Goal: Complete application form: Complete application form

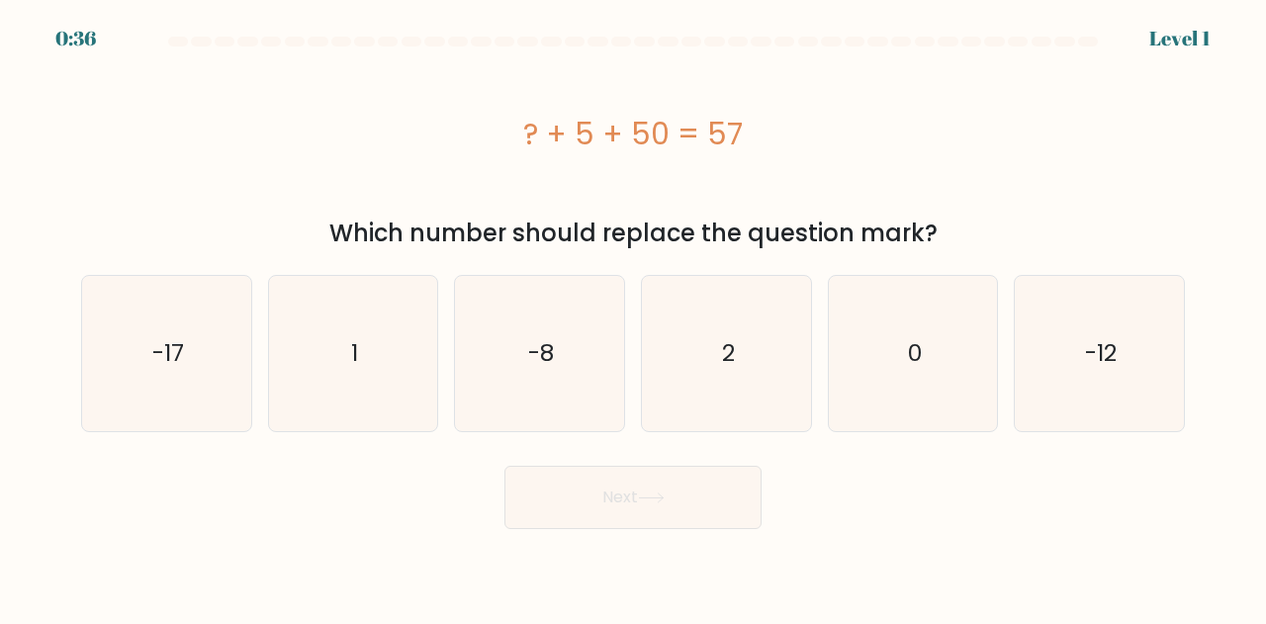
click at [778, 374] on icon "2" at bounding box center [726, 353] width 155 height 155
click at [634, 318] on input "d. 2" at bounding box center [633, 315] width 1 height 5
radio input "true"
click at [675, 502] on button "Next" at bounding box center [633, 497] width 257 height 63
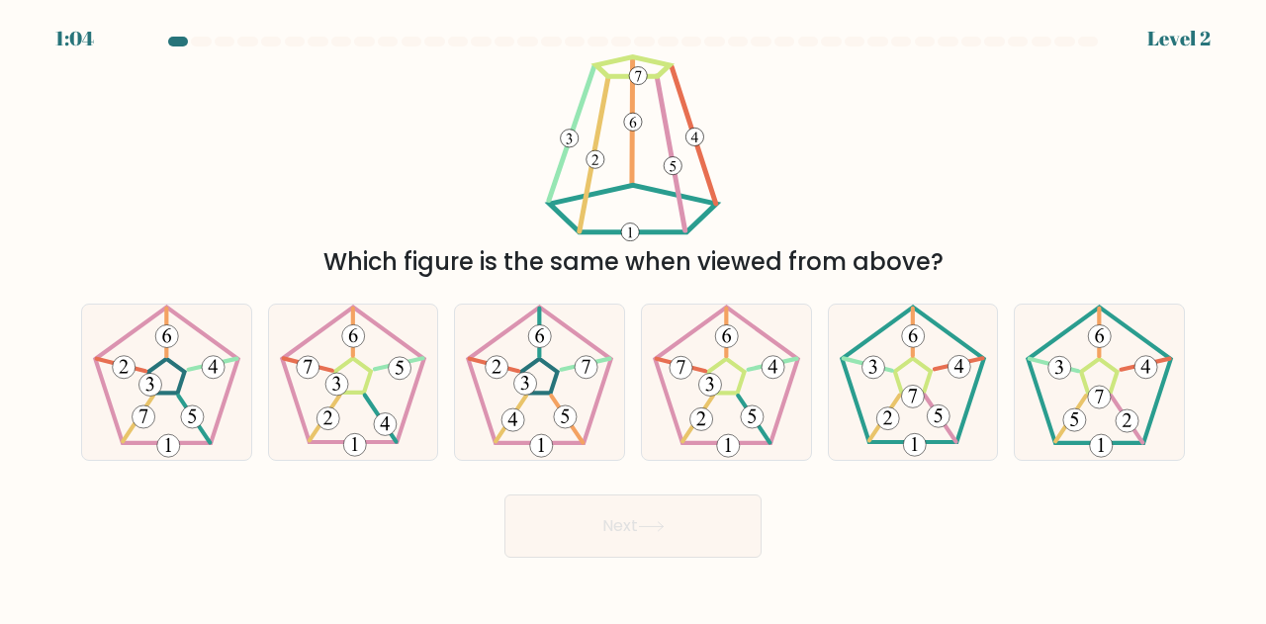
click at [722, 424] on icon at bounding box center [726, 382] width 155 height 155
click at [634, 318] on input "d." at bounding box center [633, 315] width 1 height 5
radio input "true"
click at [648, 525] on icon at bounding box center [651, 526] width 27 height 11
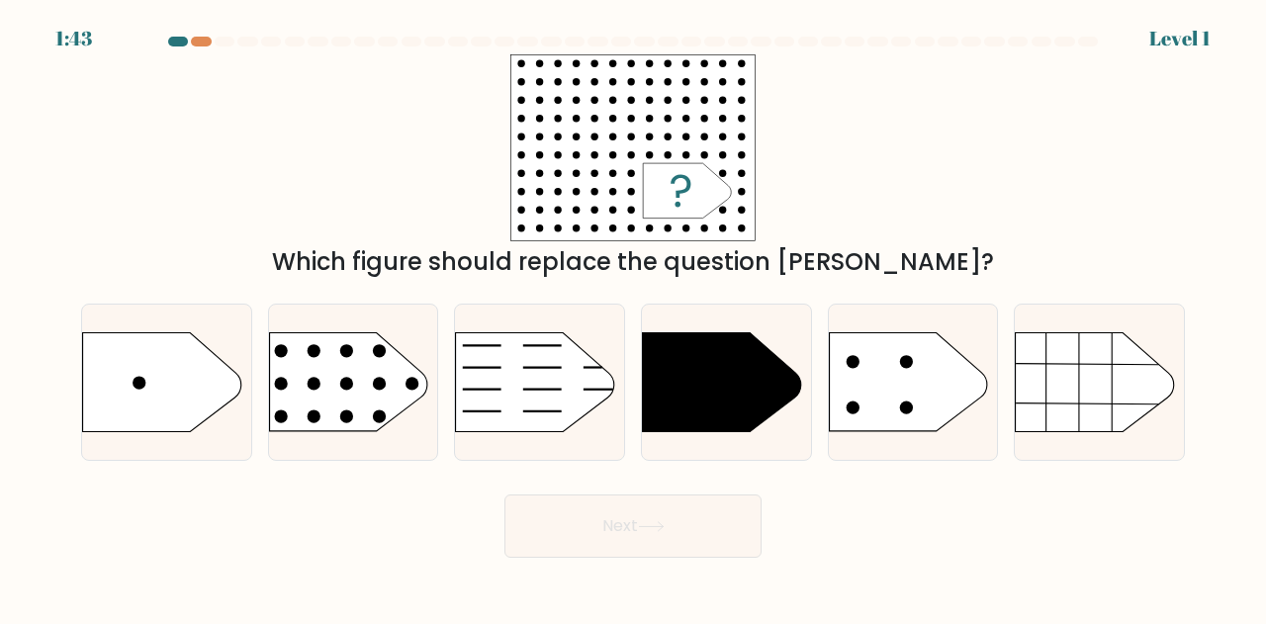
click at [394, 366] on rect at bounding box center [251, 305] width 439 height 334
click at [633, 318] on input "b." at bounding box center [633, 315] width 1 height 5
radio input "true"
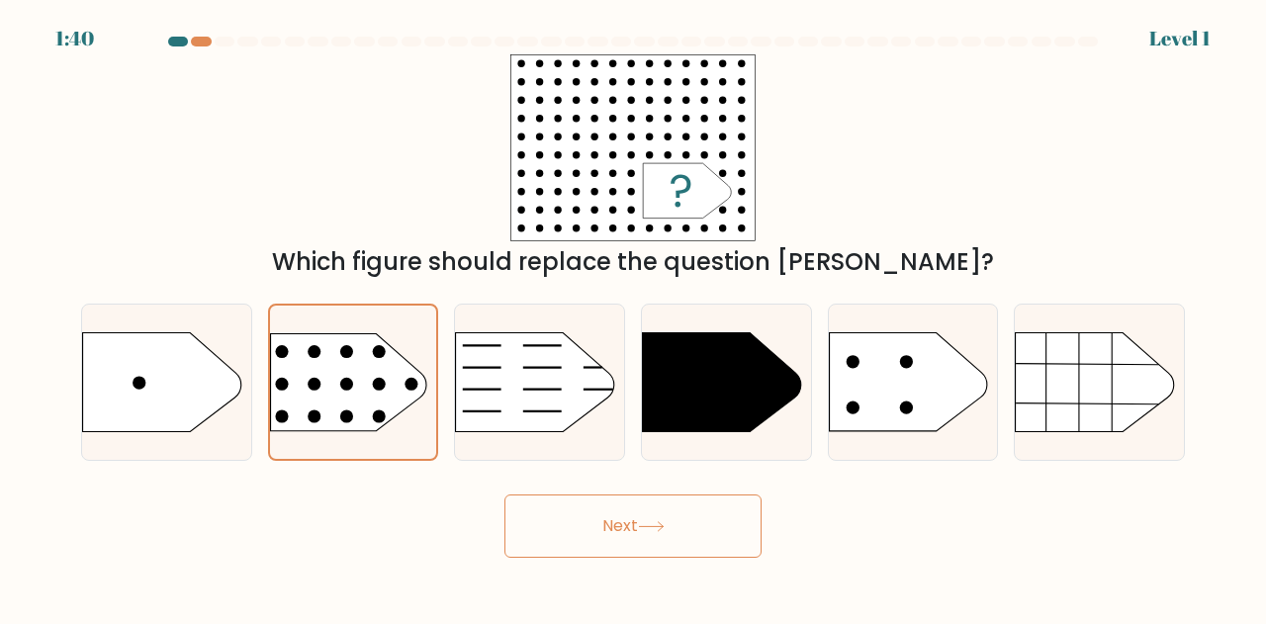
click at [599, 535] on button "Next" at bounding box center [633, 526] width 257 height 63
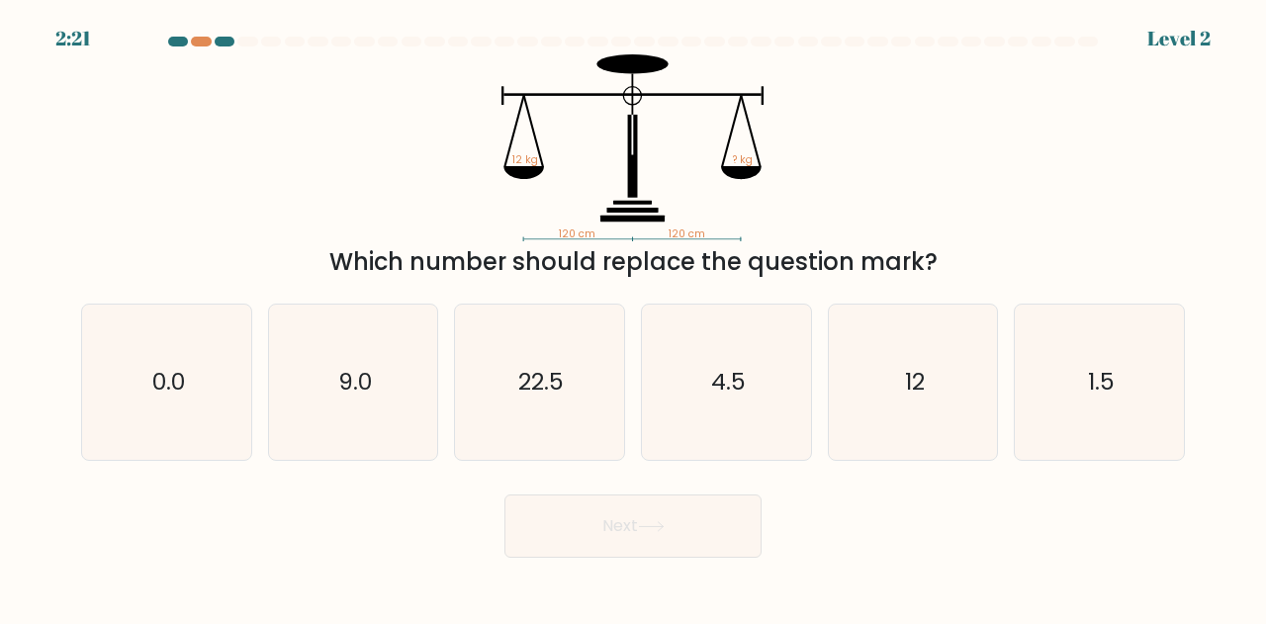
click at [964, 397] on icon "12" at bounding box center [913, 382] width 155 height 155
click at [634, 318] on input "e. 12" at bounding box center [633, 315] width 1 height 5
radio input "true"
click at [621, 530] on button "Next" at bounding box center [633, 526] width 257 height 63
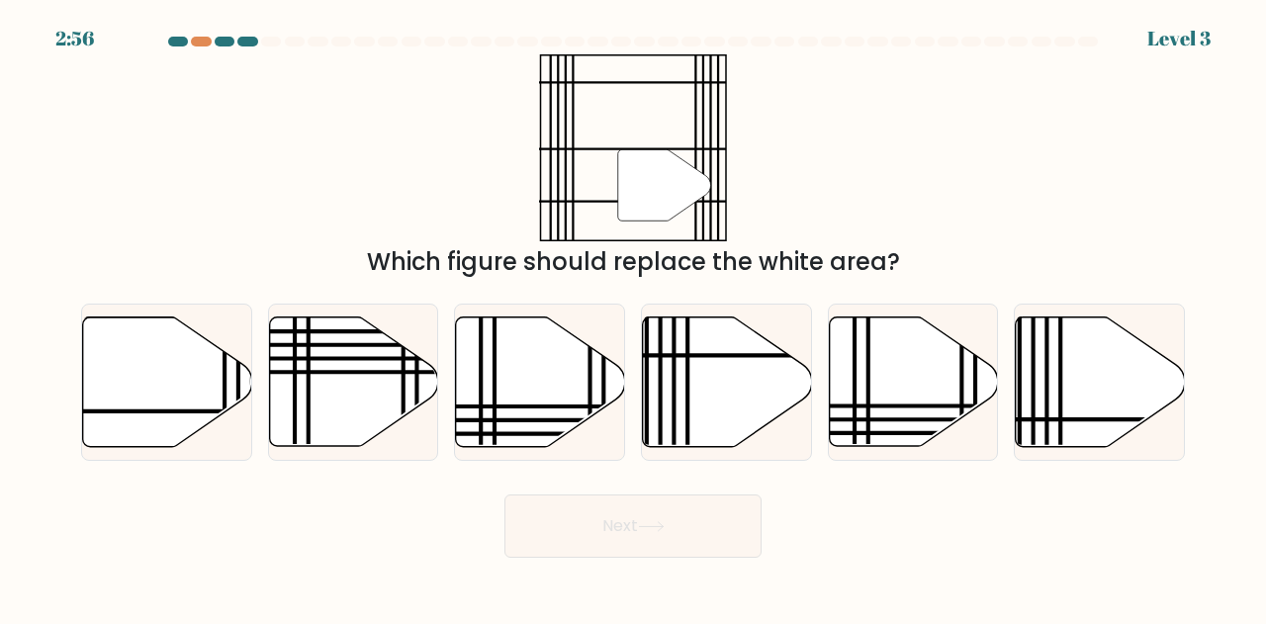
click at [198, 382] on icon at bounding box center [167, 383] width 169 height 130
click at [633, 318] on input "a." at bounding box center [633, 315] width 1 height 5
radio input "true"
click at [613, 531] on button "Next" at bounding box center [633, 526] width 257 height 63
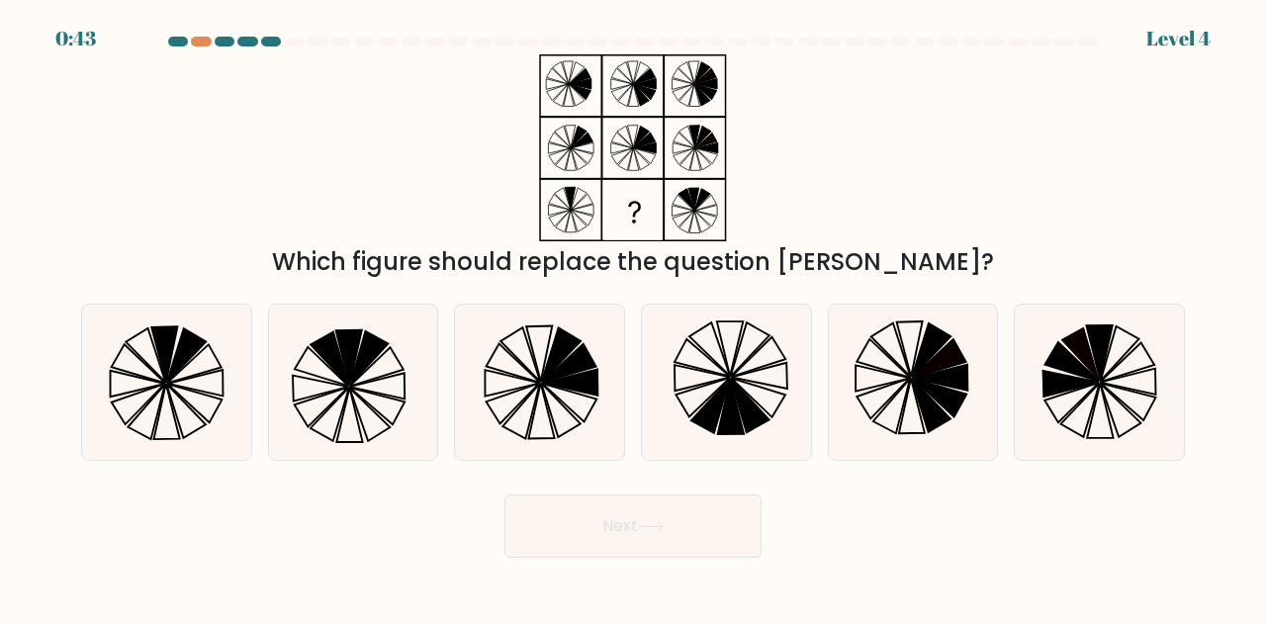
click at [571, 386] on icon at bounding box center [570, 383] width 54 height 26
click at [633, 318] on input "c." at bounding box center [633, 315] width 1 height 5
radio input "true"
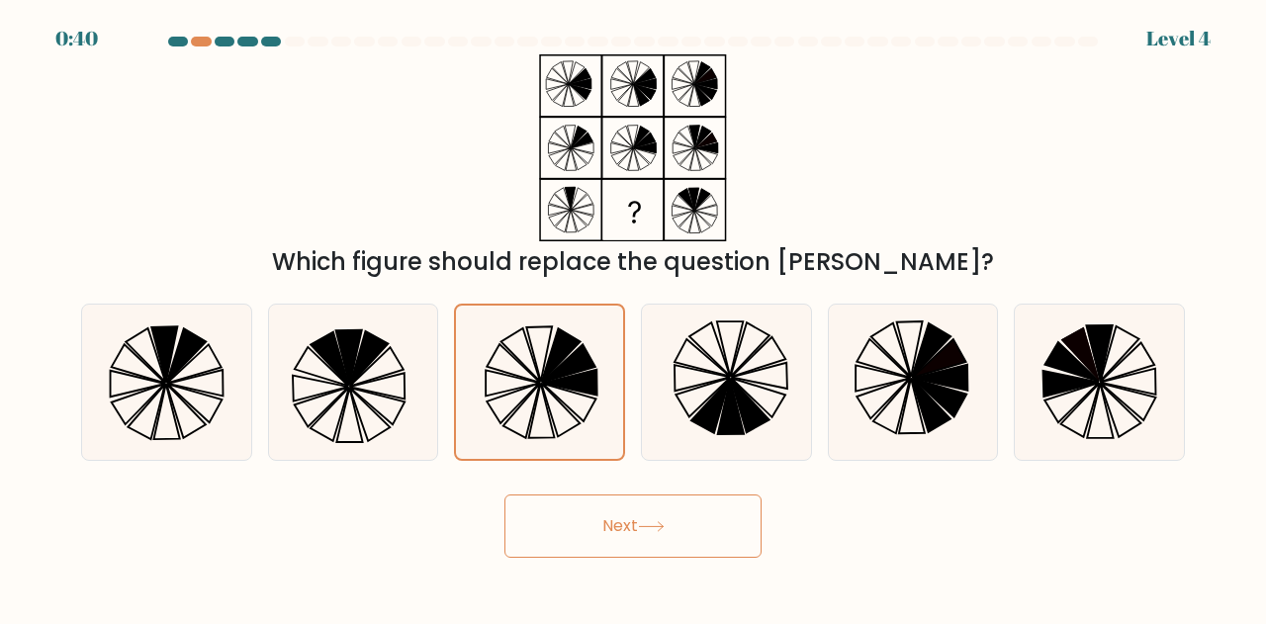
click at [770, 385] on icon at bounding box center [758, 376] width 55 height 26
click at [634, 318] on input "d." at bounding box center [633, 315] width 1 height 5
radio input "true"
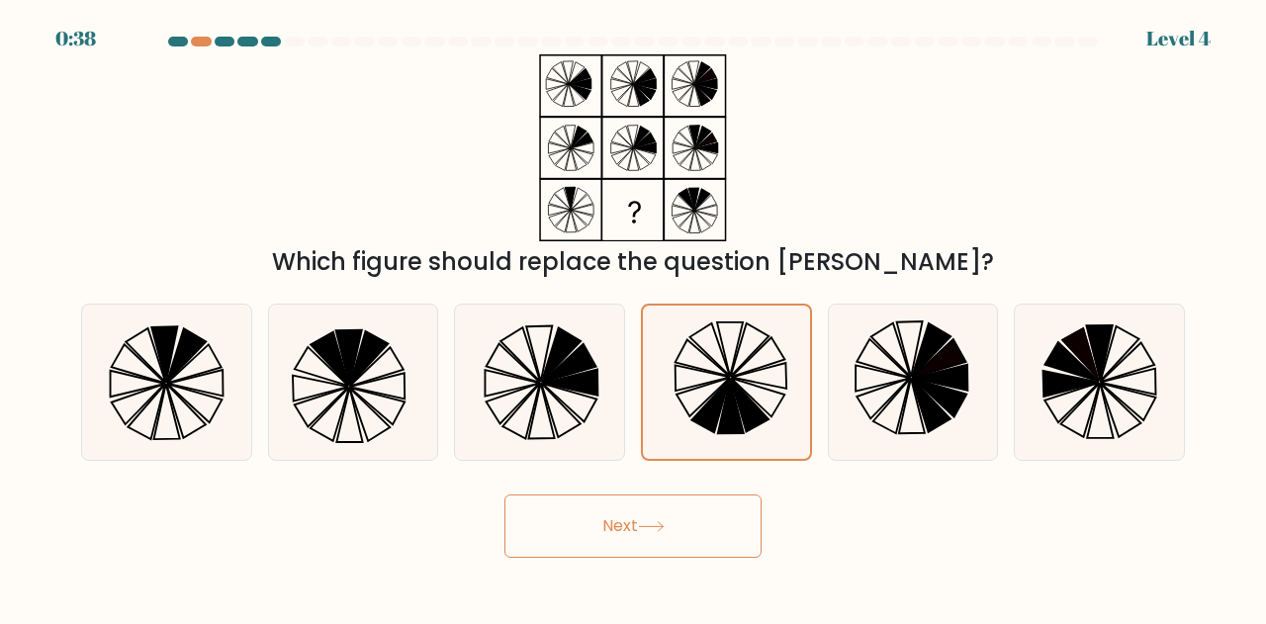
click at [617, 533] on button "Next" at bounding box center [633, 526] width 257 height 63
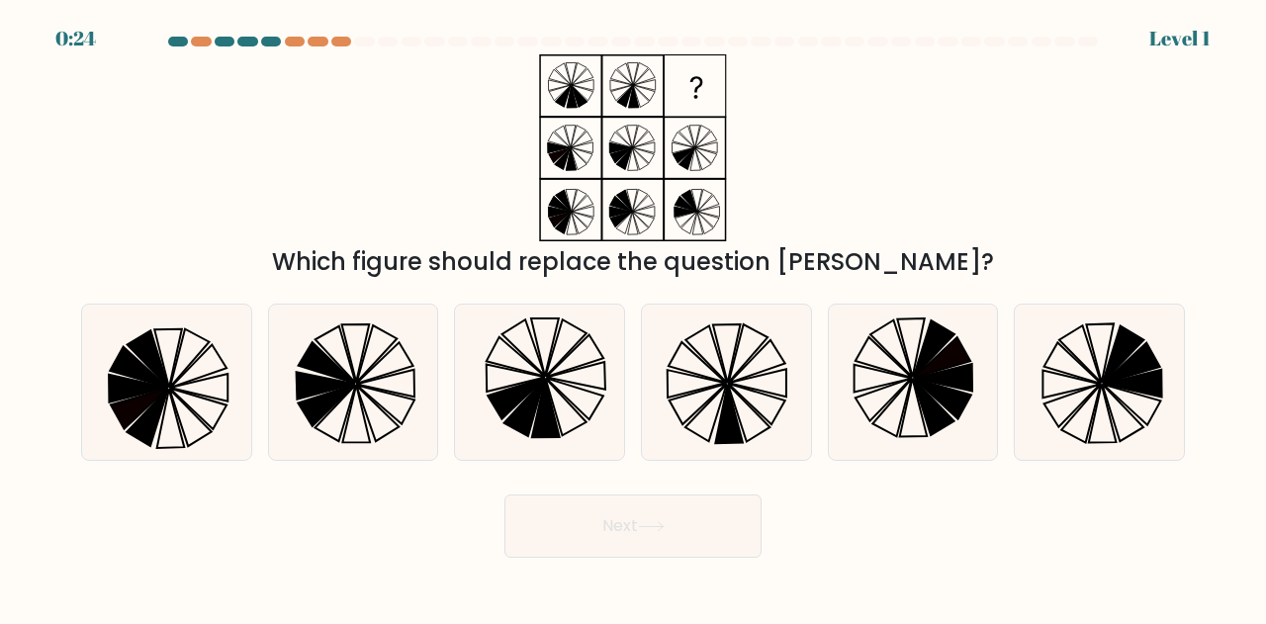
click at [777, 448] on icon at bounding box center [726, 382] width 155 height 155
click at [634, 318] on input "d." at bounding box center [633, 315] width 1 height 5
radio input "true"
click at [635, 524] on button "Next" at bounding box center [633, 526] width 257 height 63
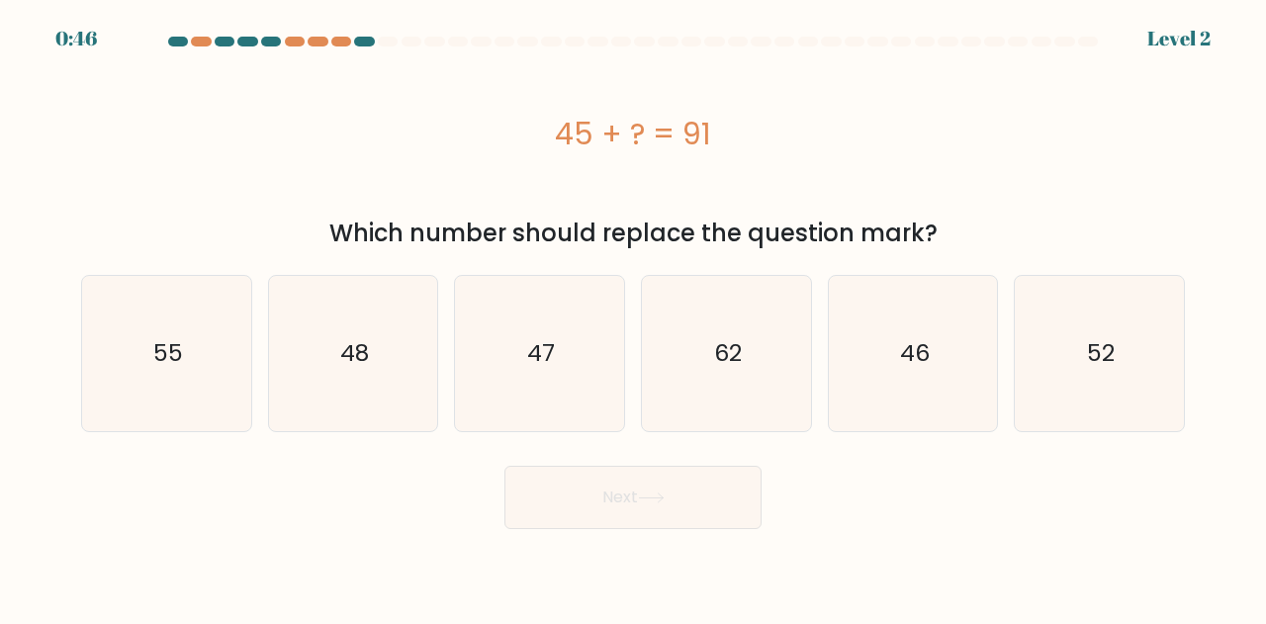
click at [921, 340] on text "46" at bounding box center [915, 353] width 30 height 33
click at [634, 318] on input "e. 46" at bounding box center [633, 315] width 1 height 5
radio input "true"
click at [675, 496] on button "Next" at bounding box center [633, 497] width 257 height 63
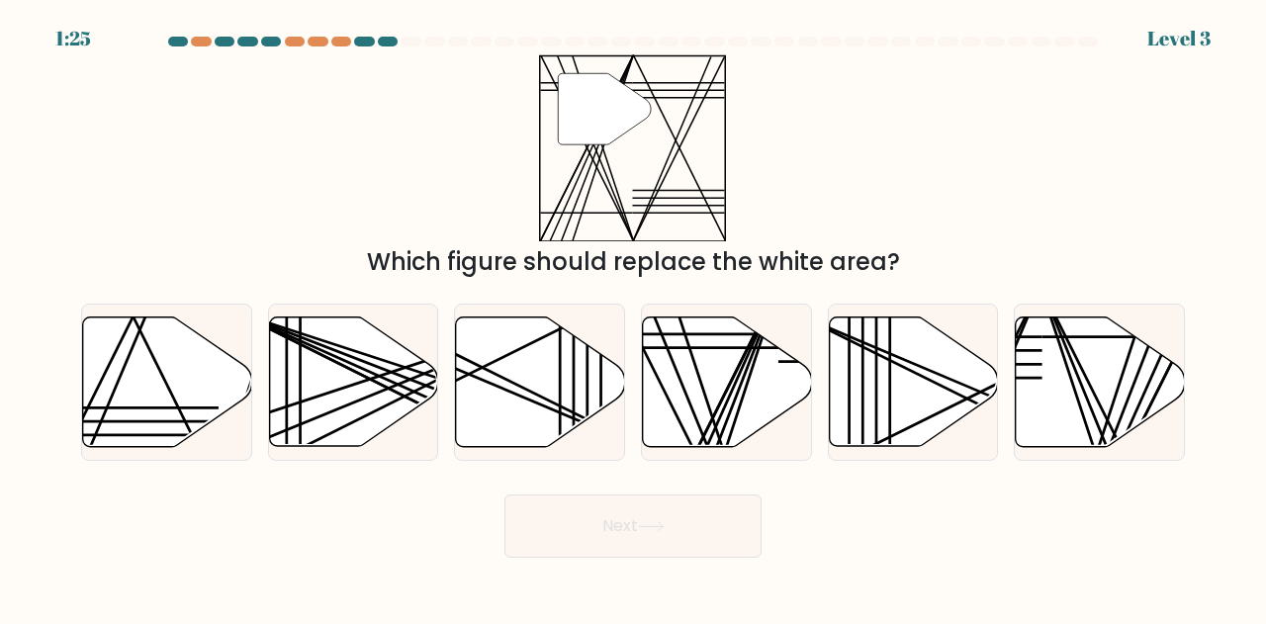
click at [192, 349] on icon at bounding box center [167, 383] width 169 height 130
click at [633, 318] on input "a." at bounding box center [633, 315] width 1 height 5
radio input "true"
click at [718, 401] on icon at bounding box center [727, 383] width 169 height 130
click at [634, 318] on input "d." at bounding box center [633, 315] width 1 height 5
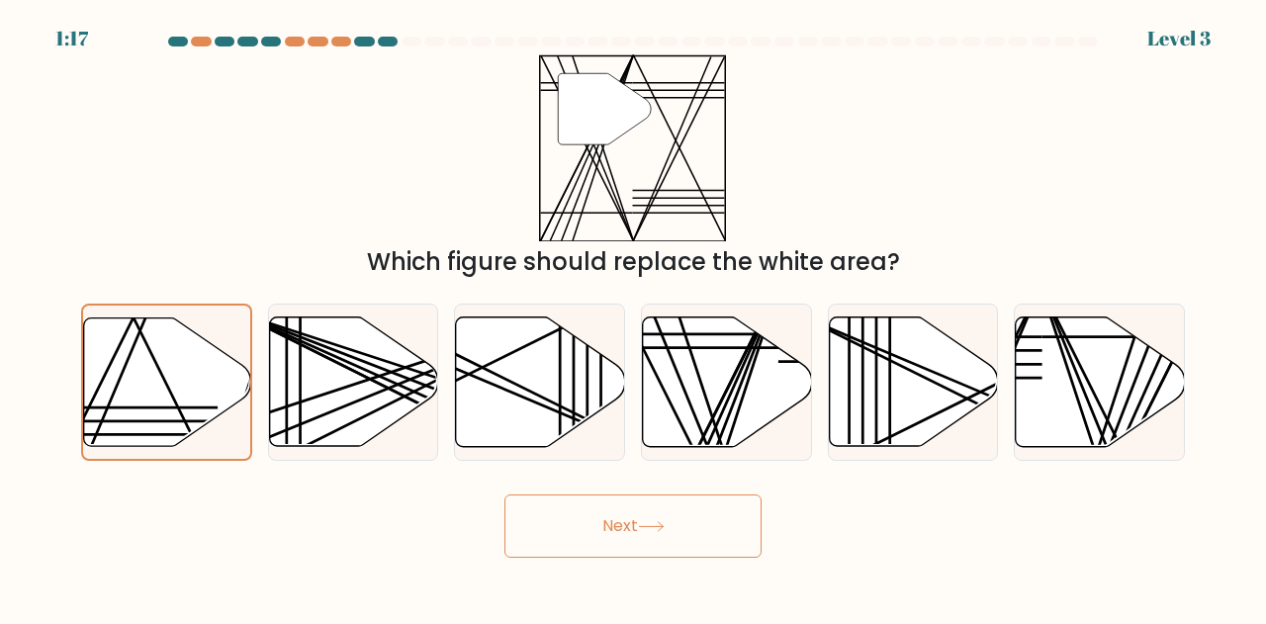
radio input "true"
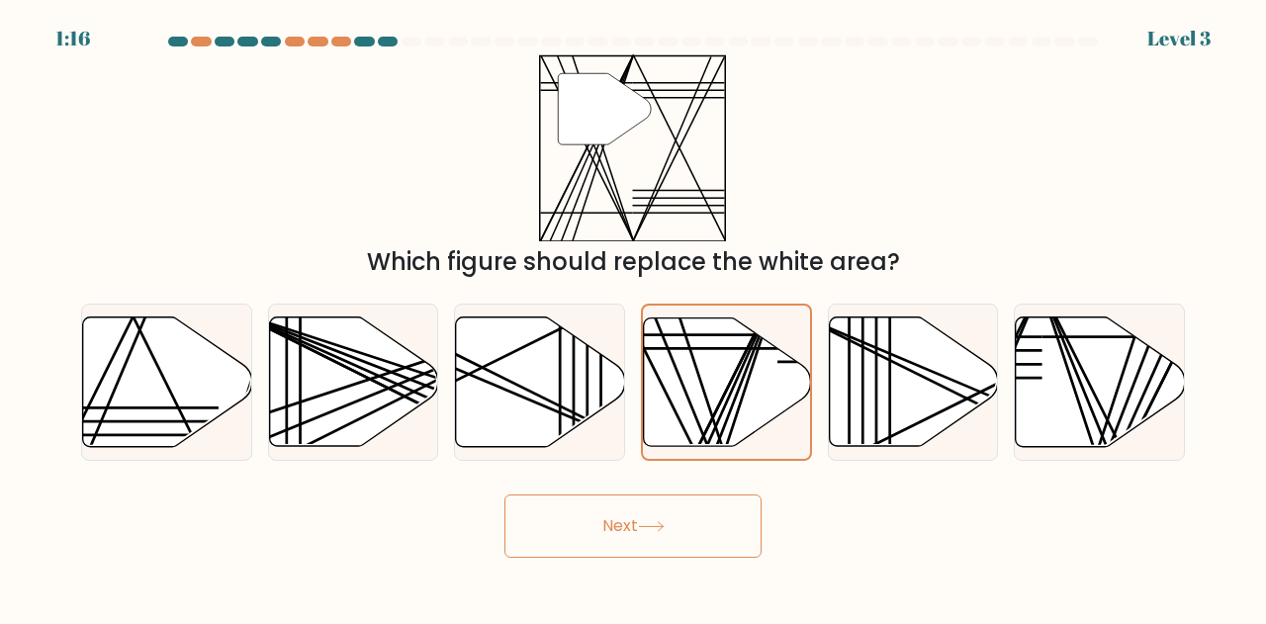
click at [603, 531] on button "Next" at bounding box center [633, 526] width 257 height 63
